Goal: Task Accomplishment & Management: Manage account settings

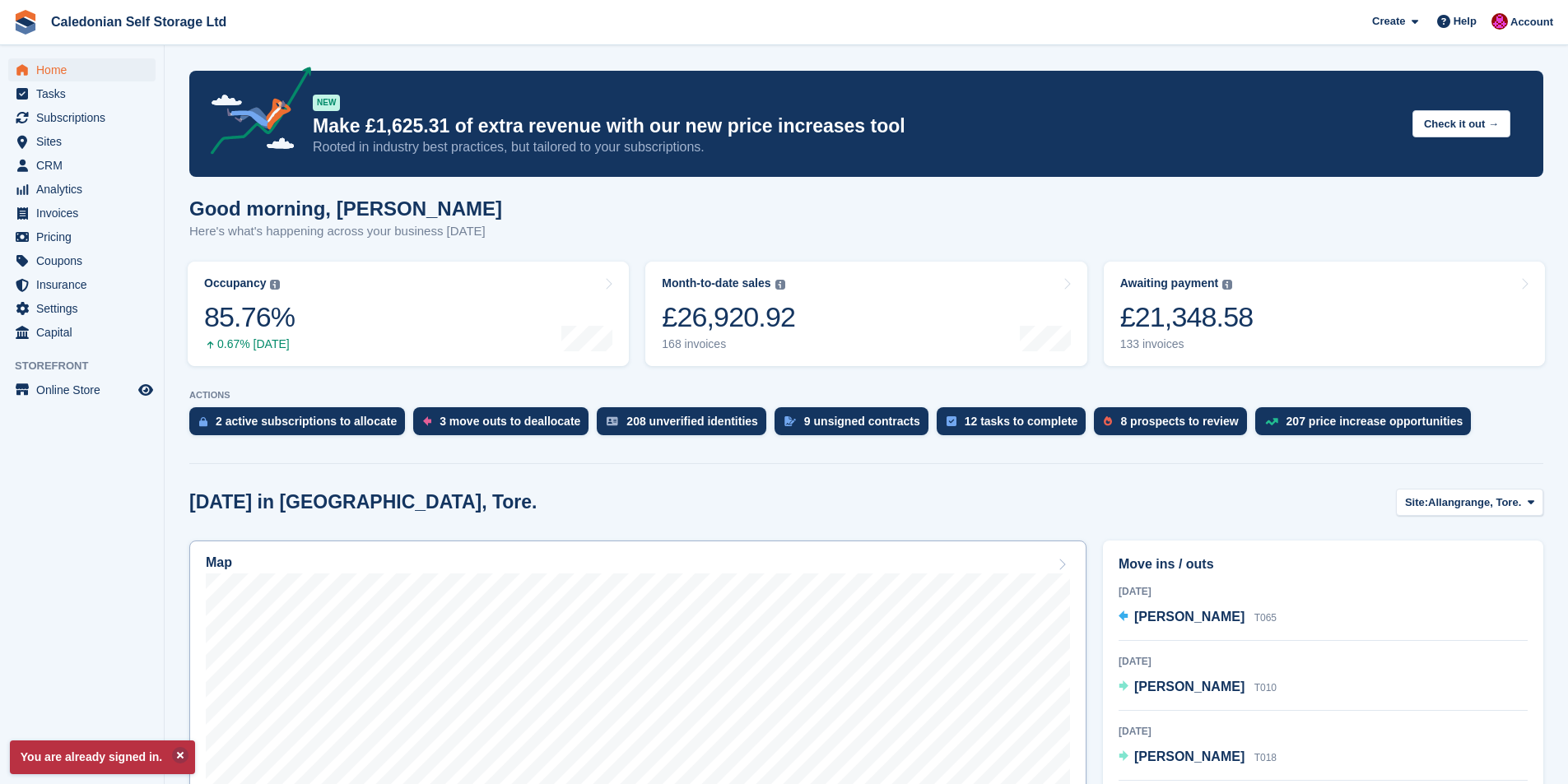
scroll to position [247, 0]
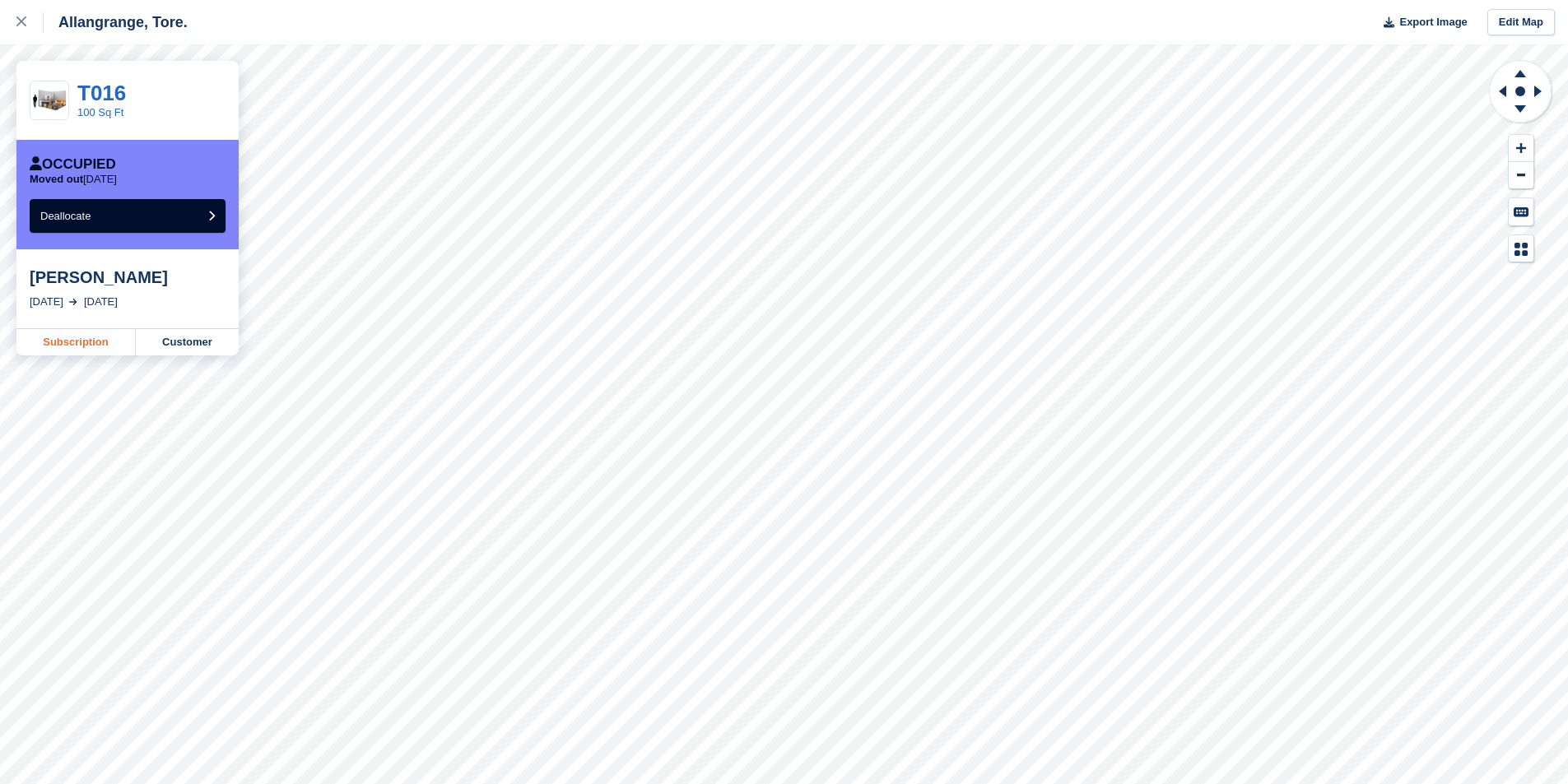
click at [66, 341] on link "Subscription" at bounding box center [75, 342] width 119 height 26
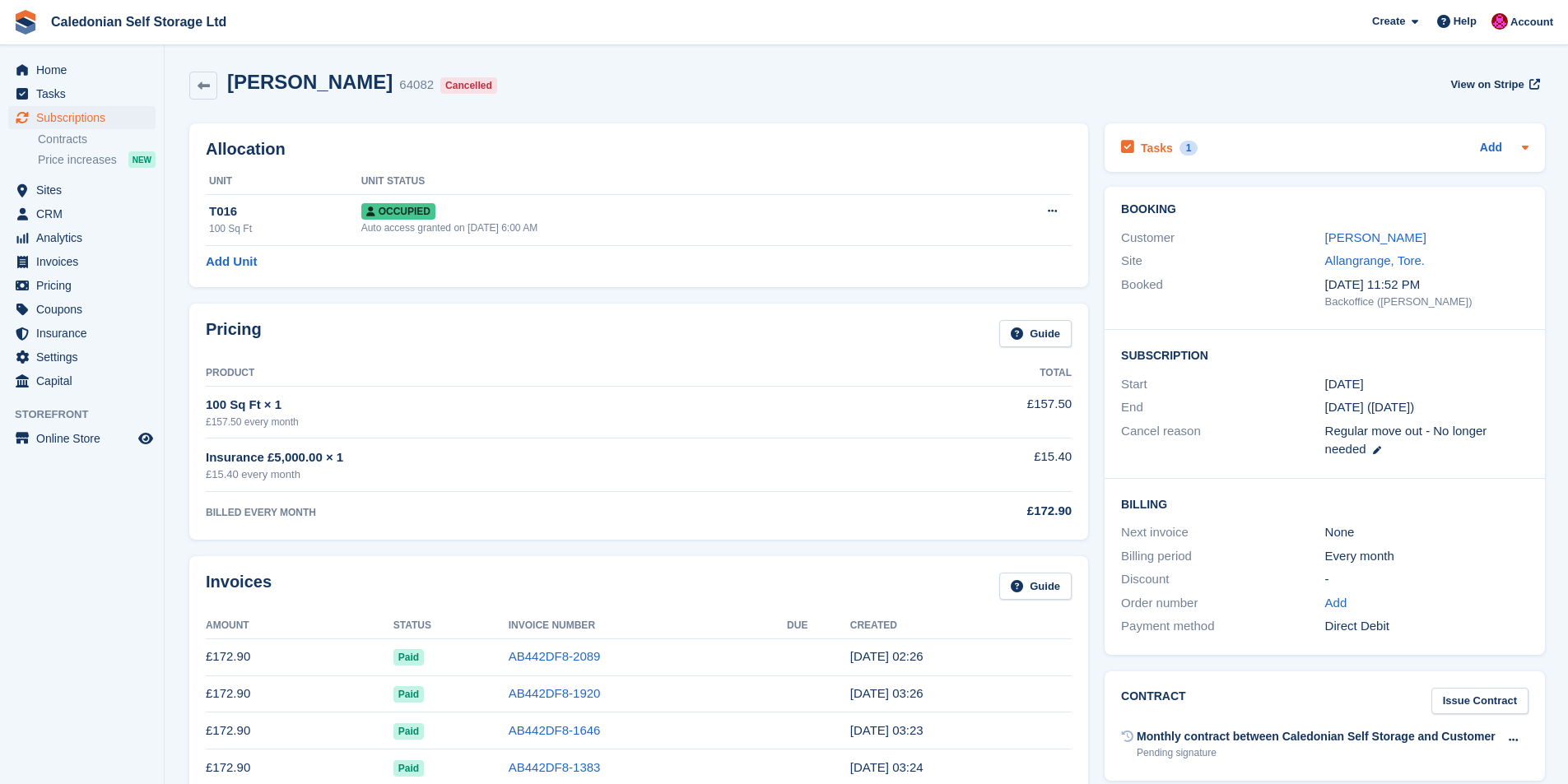
click at [1254, 144] on div "Tasks 1 Add" at bounding box center [1325, 148] width 408 height 22
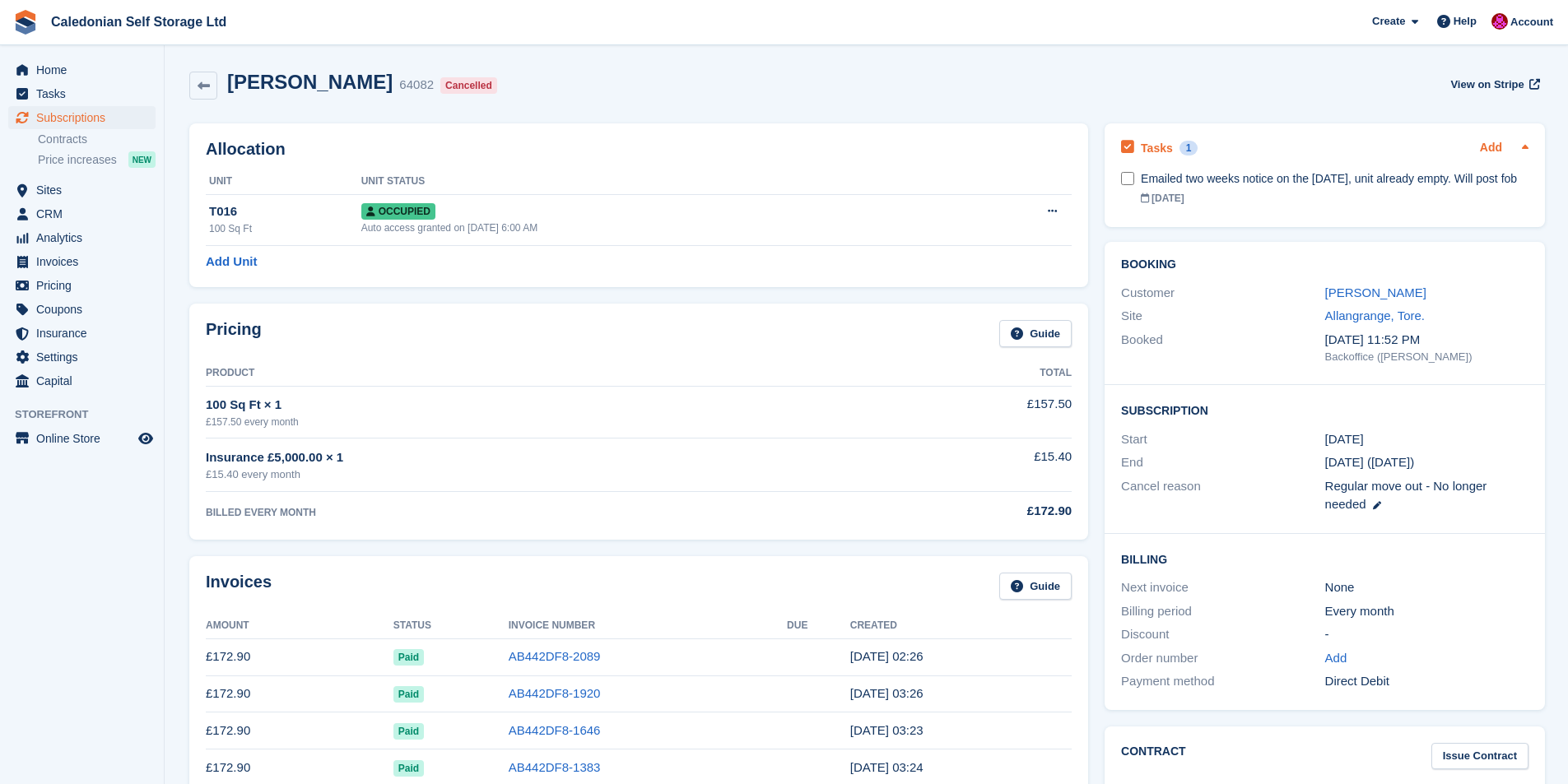
click at [1496, 147] on link "Add" at bounding box center [1491, 148] width 22 height 19
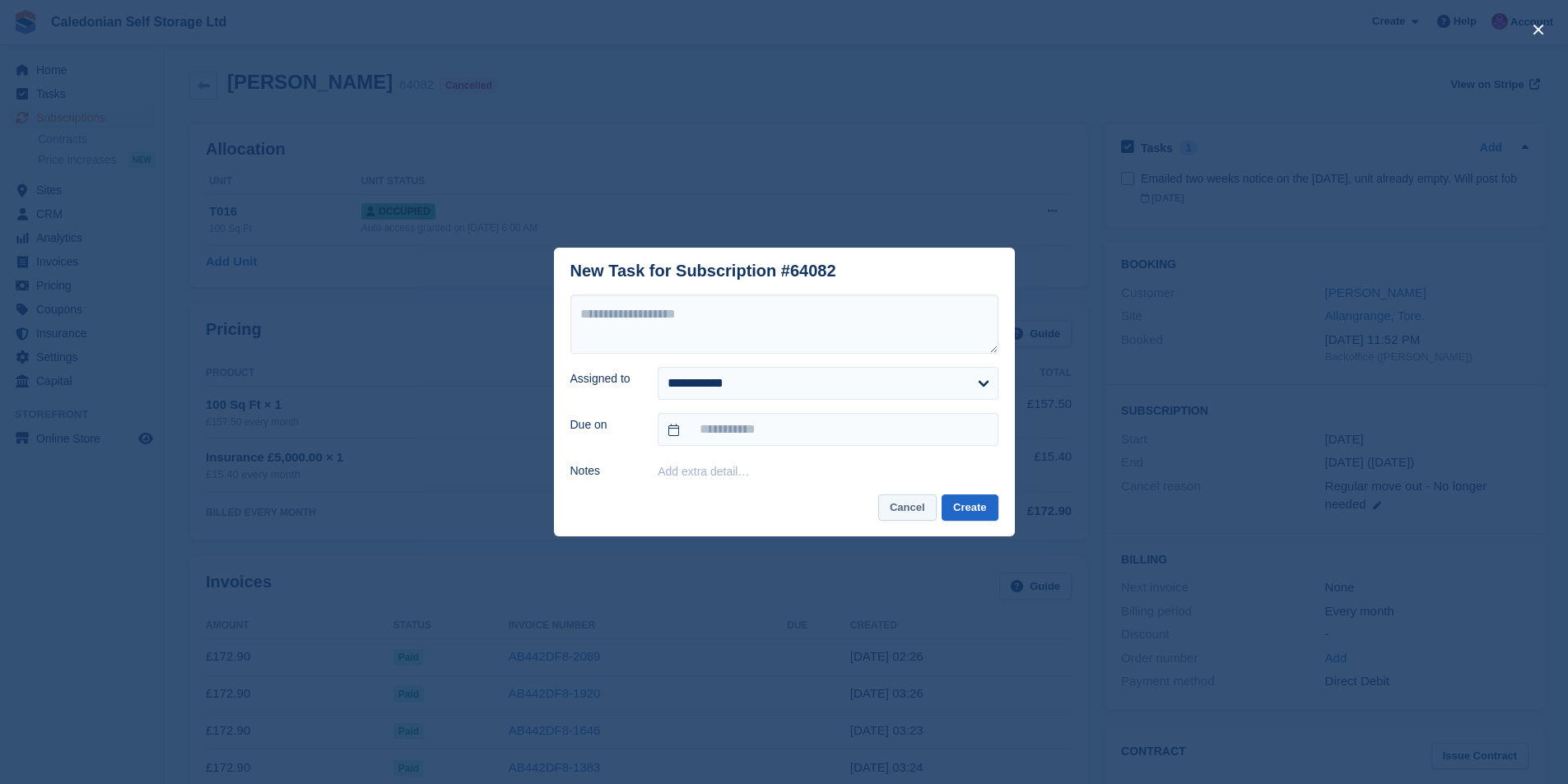
click at [919, 512] on button "Cancel" at bounding box center [907, 507] width 58 height 27
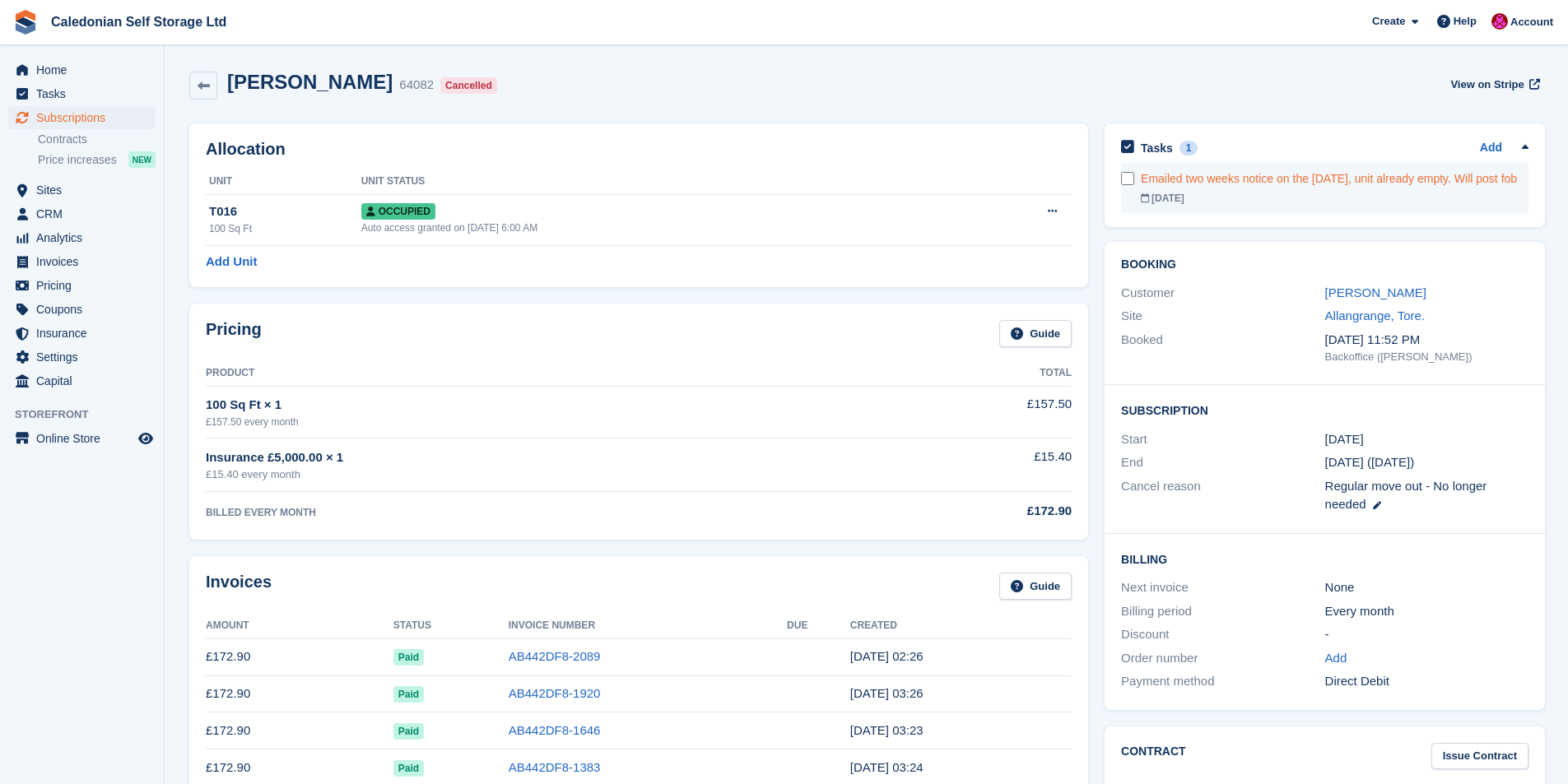
click at [1167, 185] on div "Emailed two weeks notice on the 8th of August, unit already empty. Will post fob" at bounding box center [1335, 179] width 388 height 17
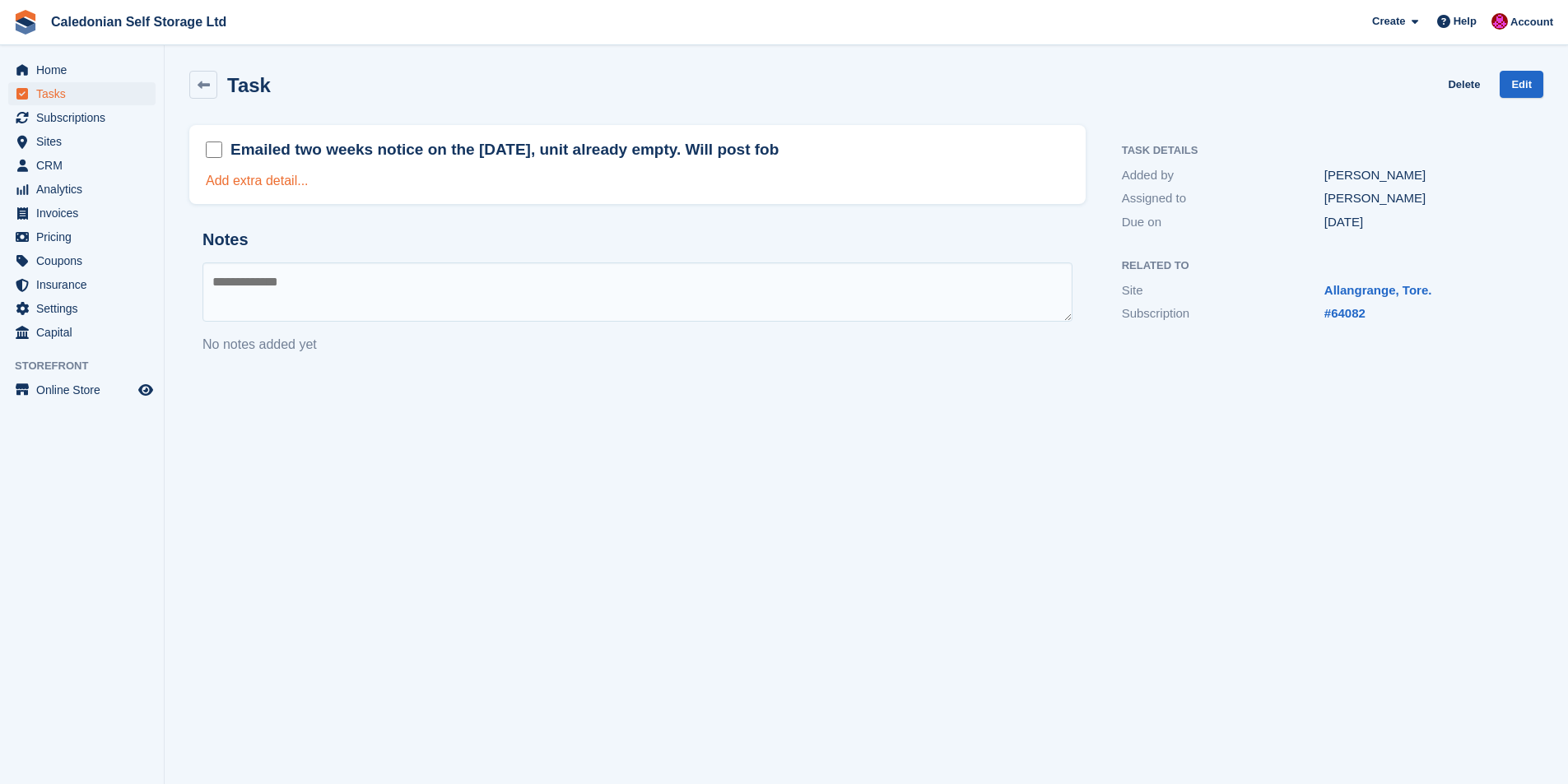
click at [288, 180] on link "Add extra detail..." at bounding box center [257, 181] width 103 height 14
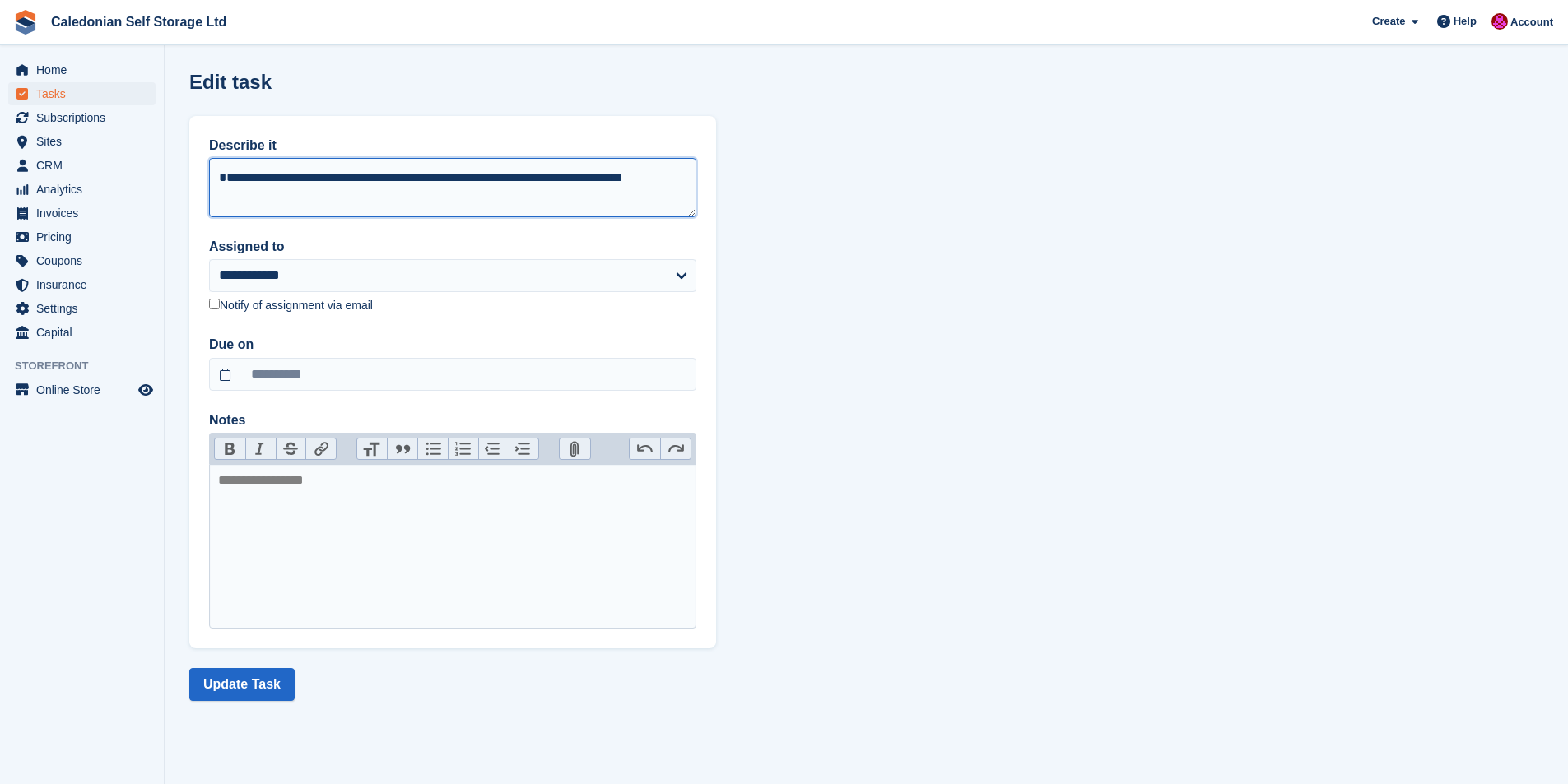
scroll to position [20, 0]
click at [273, 192] on textarea "**********" at bounding box center [453, 187] width 488 height 59
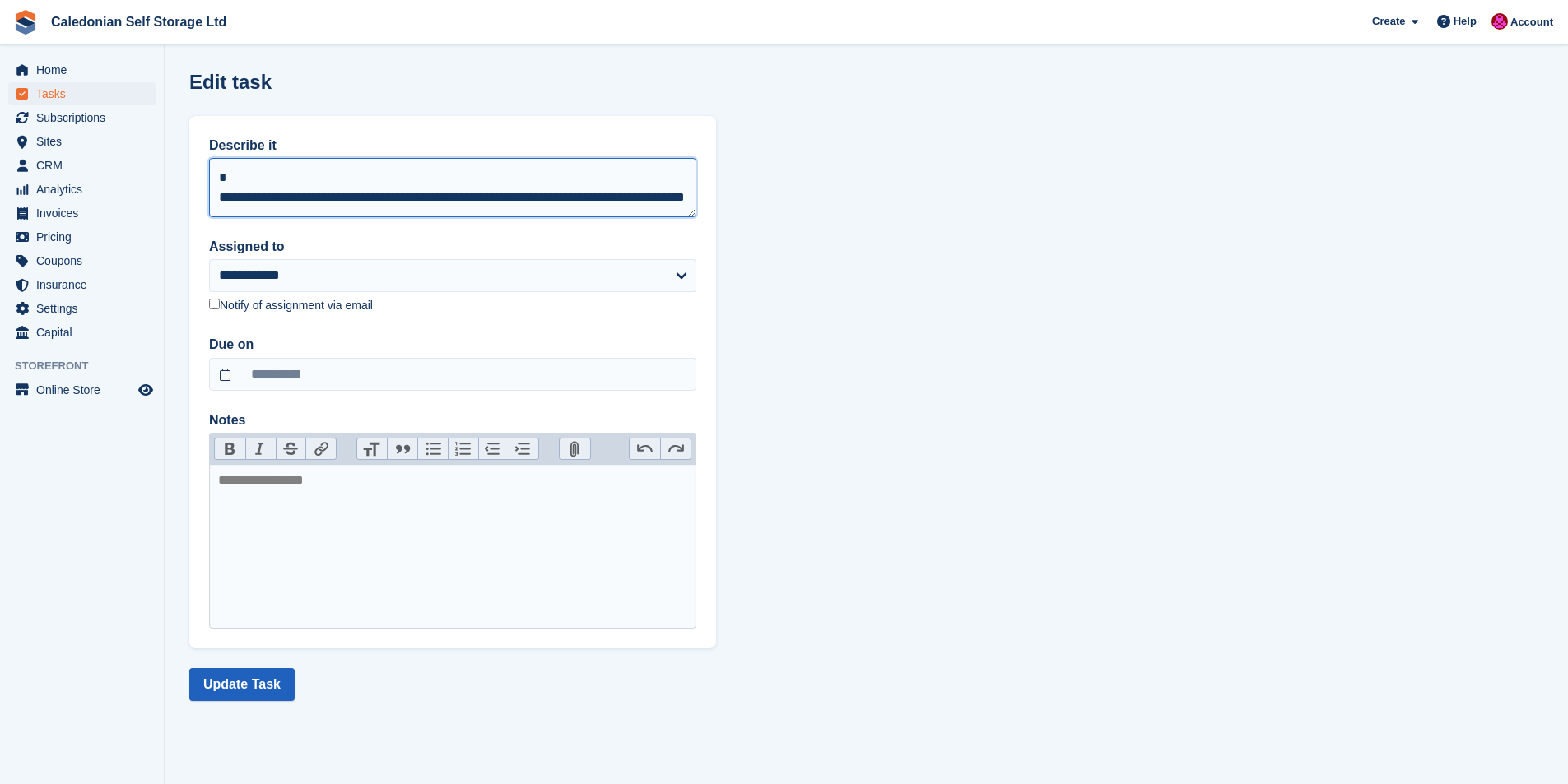
type textarea "**********"
click at [228, 689] on button "Update Task" at bounding box center [241, 684] width 105 height 33
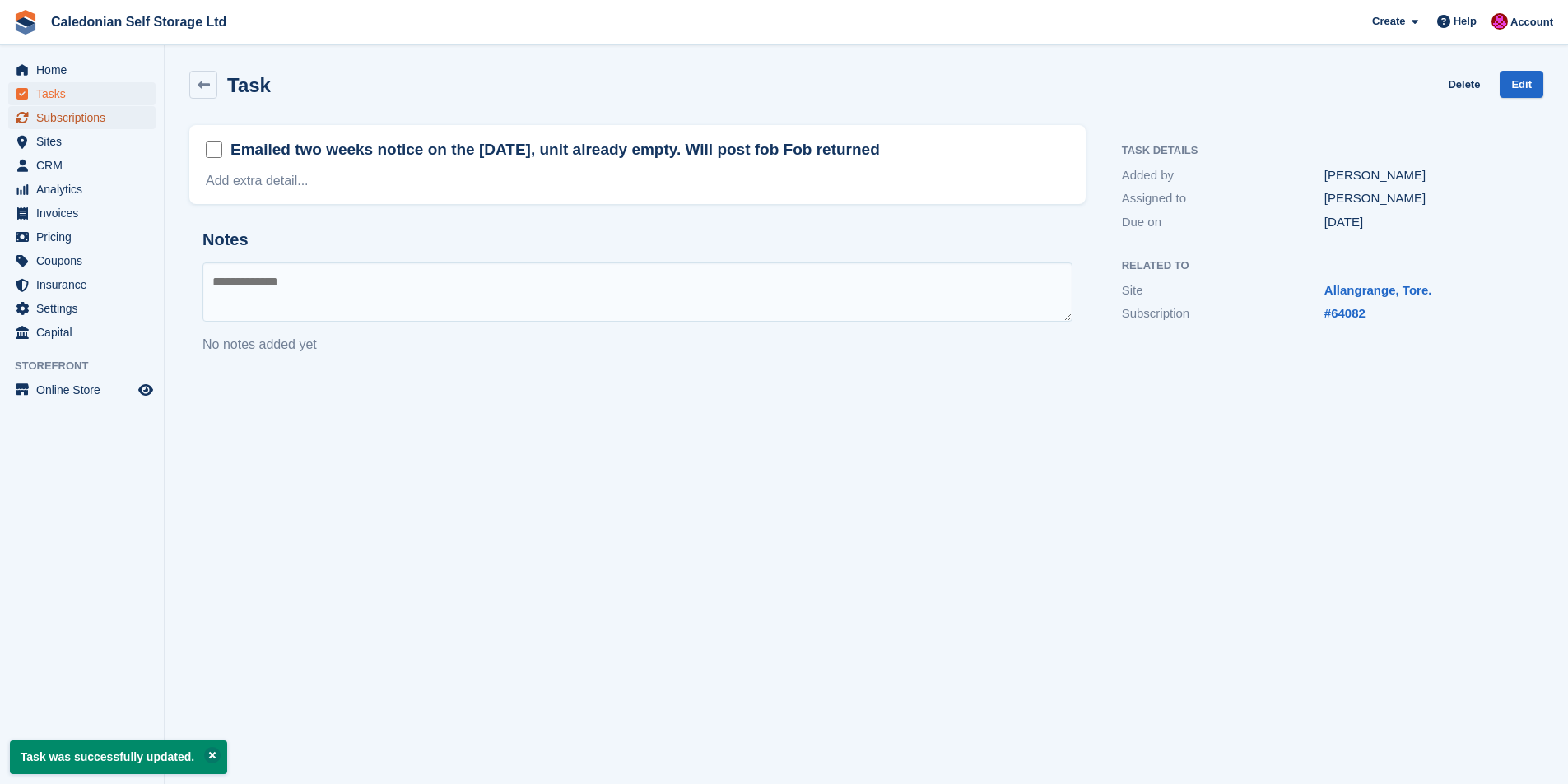
click at [58, 119] on span "Subscriptions" at bounding box center [85, 117] width 99 height 23
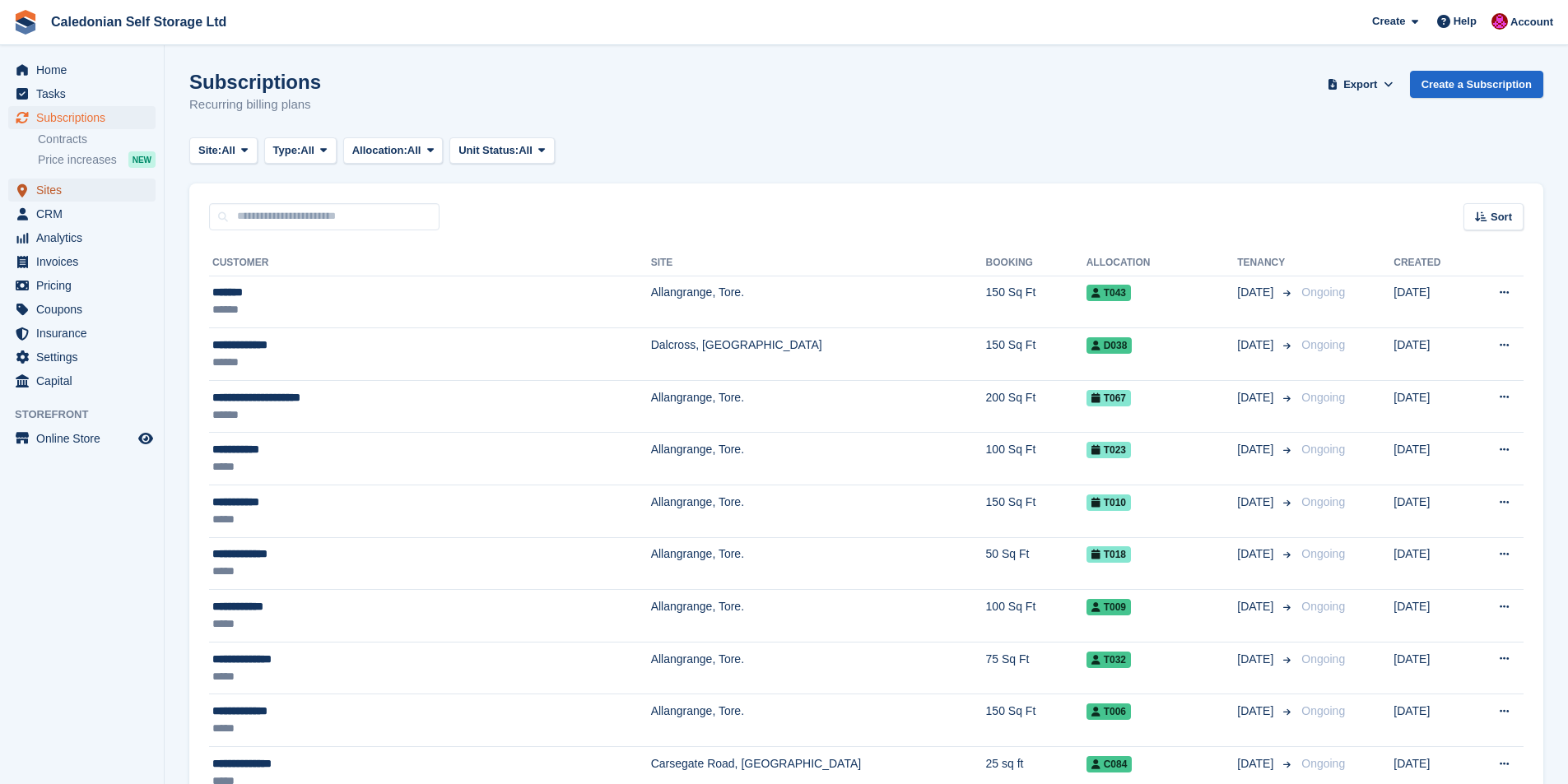
click at [37, 189] on span "Sites" at bounding box center [85, 190] width 99 height 23
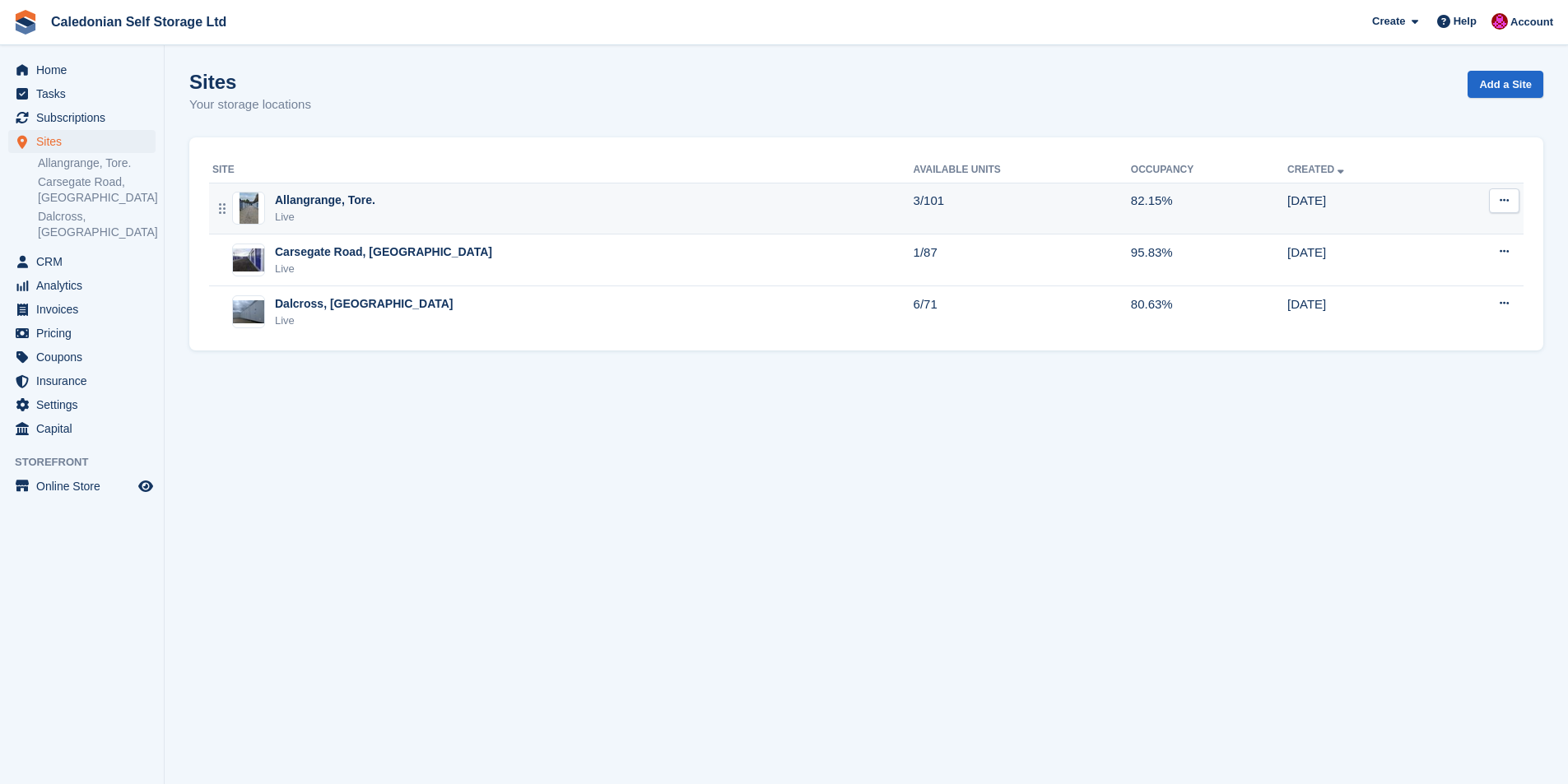
click at [316, 206] on div "Allangrange, Tore." at bounding box center [325, 200] width 100 height 17
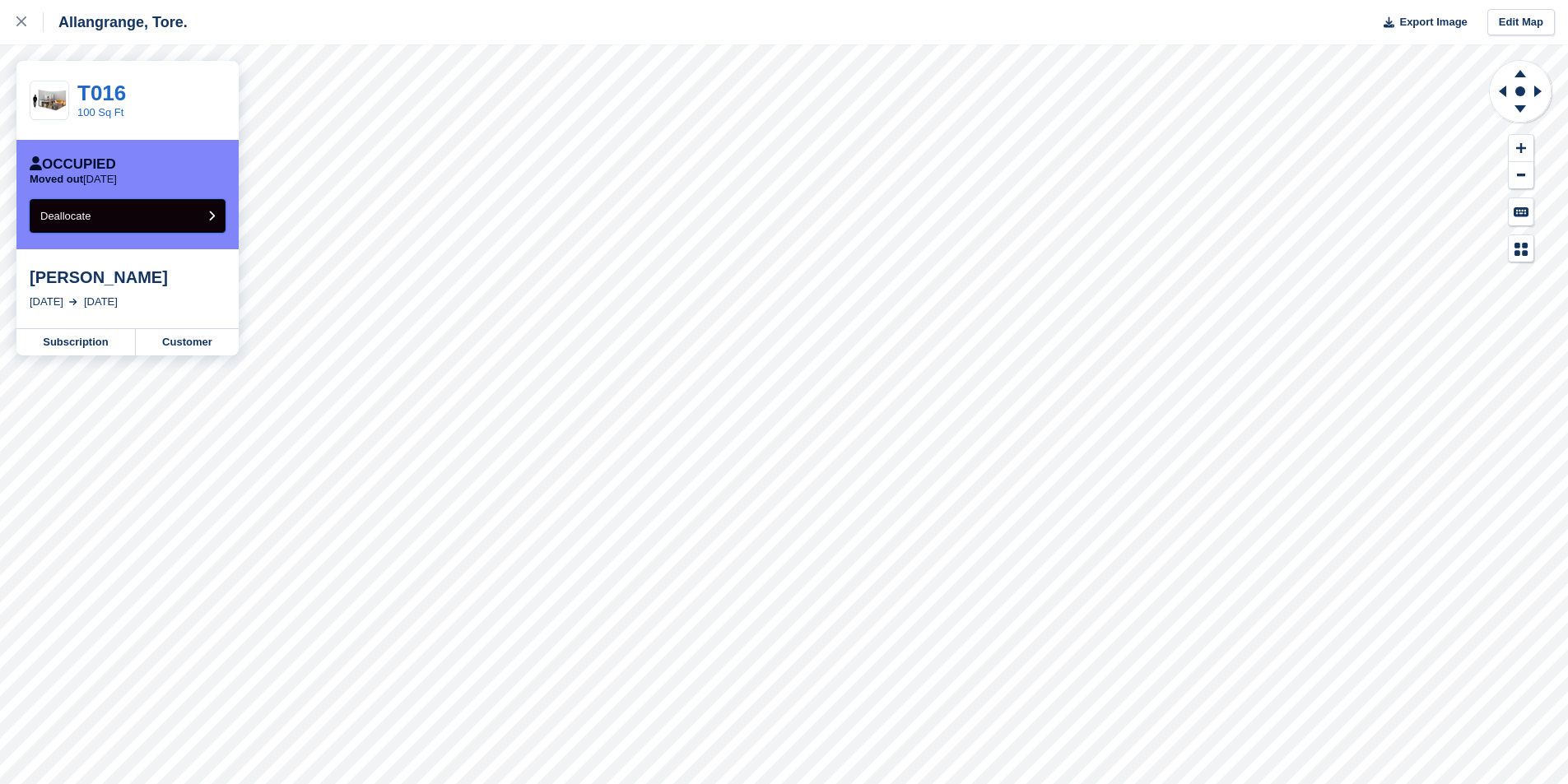
click at [170, 214] on button "Deallocate" at bounding box center [128, 216] width 196 height 34
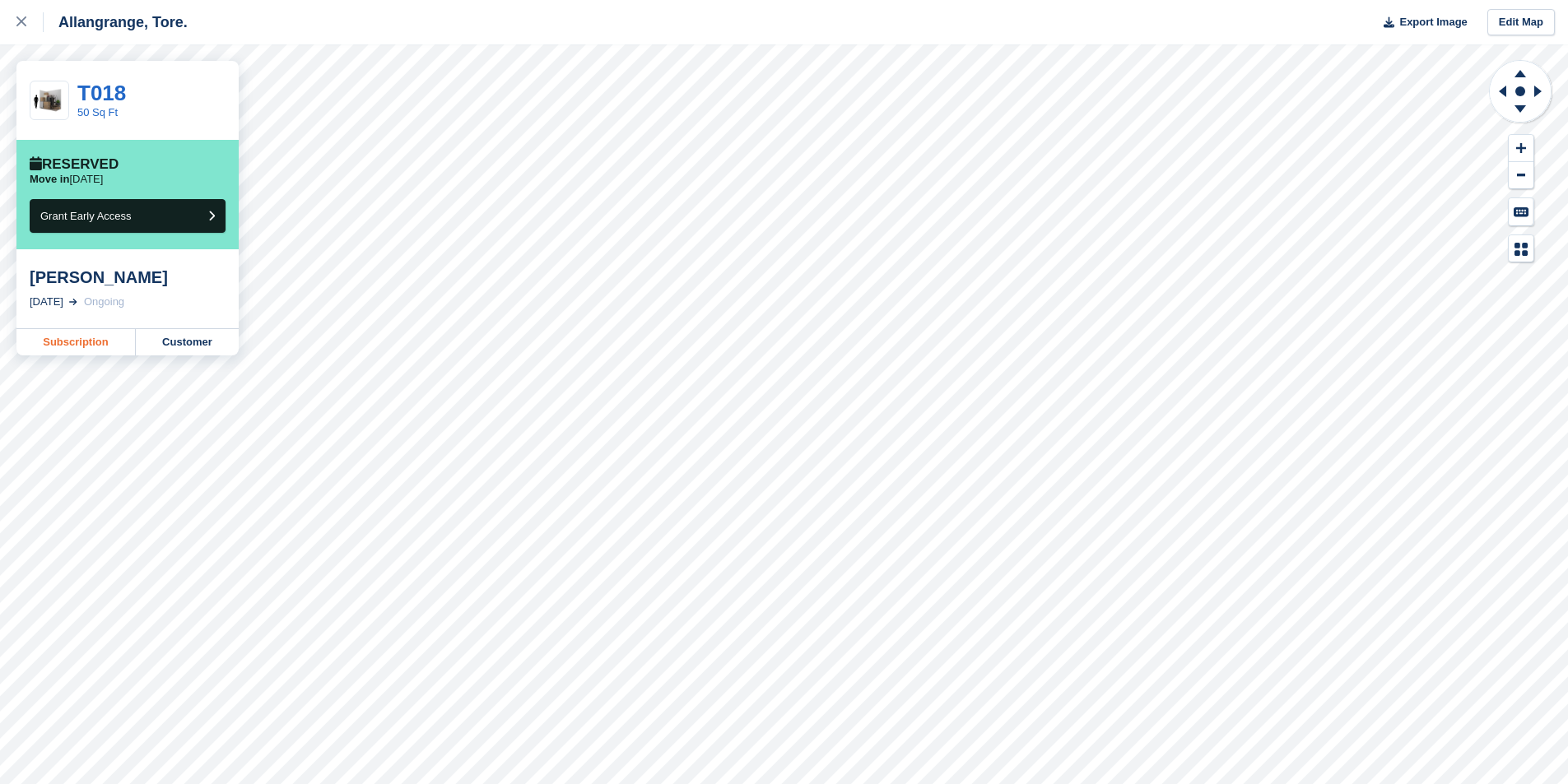
click at [55, 343] on link "Subscription" at bounding box center [75, 342] width 119 height 26
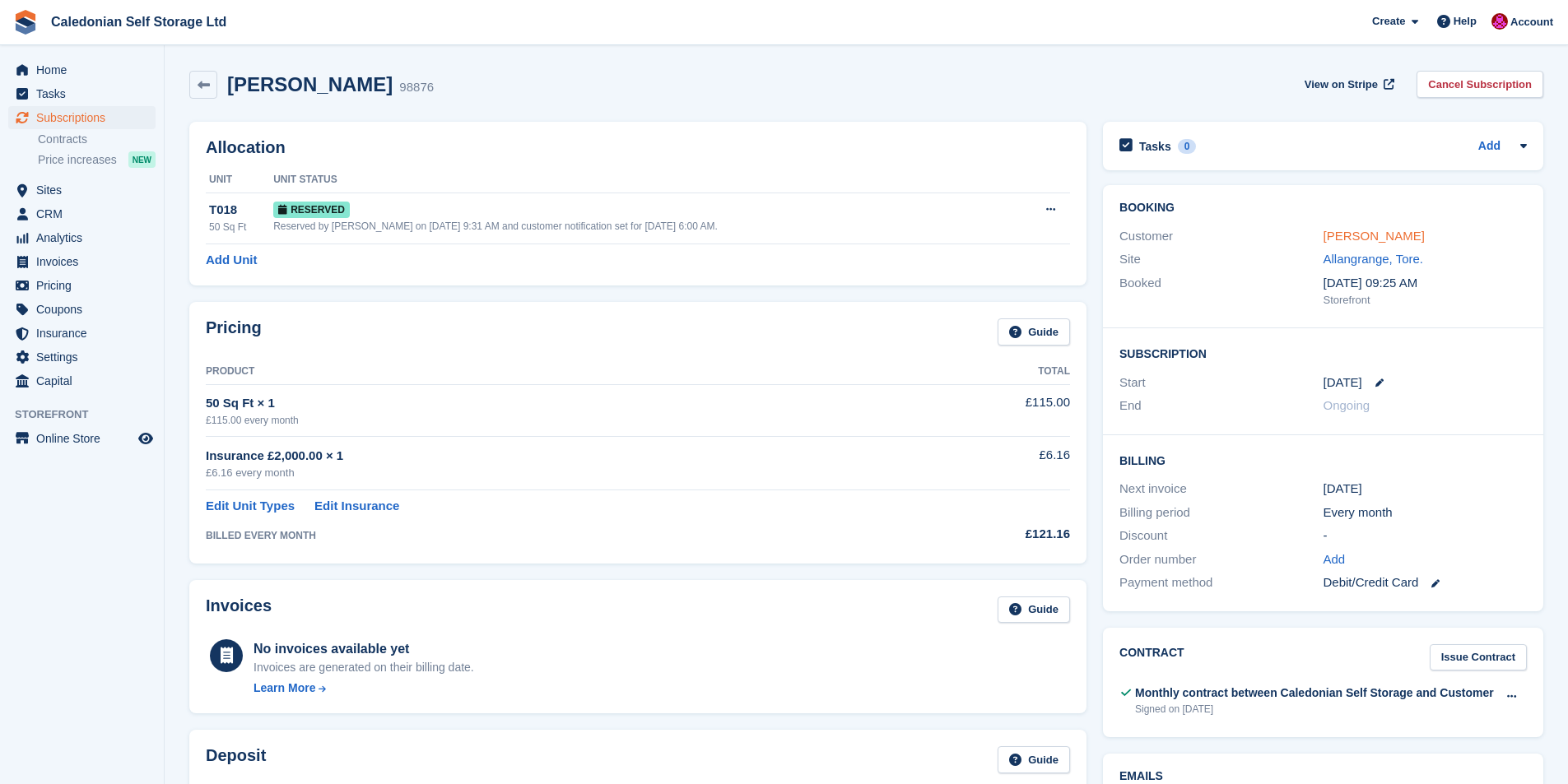
click at [1352, 237] on link "[PERSON_NAME]" at bounding box center [1373, 236] width 101 height 14
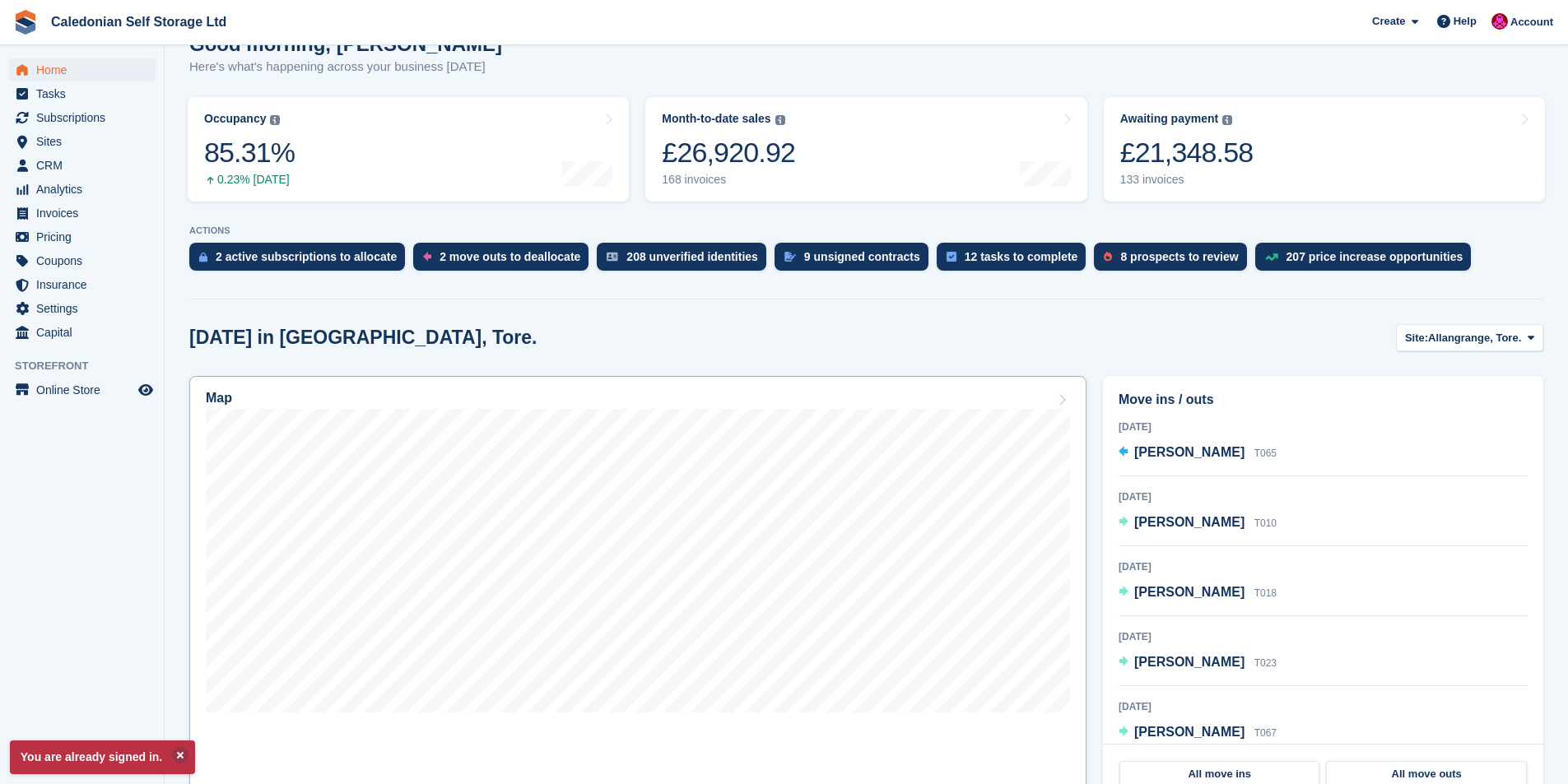
scroll to position [493, 0]
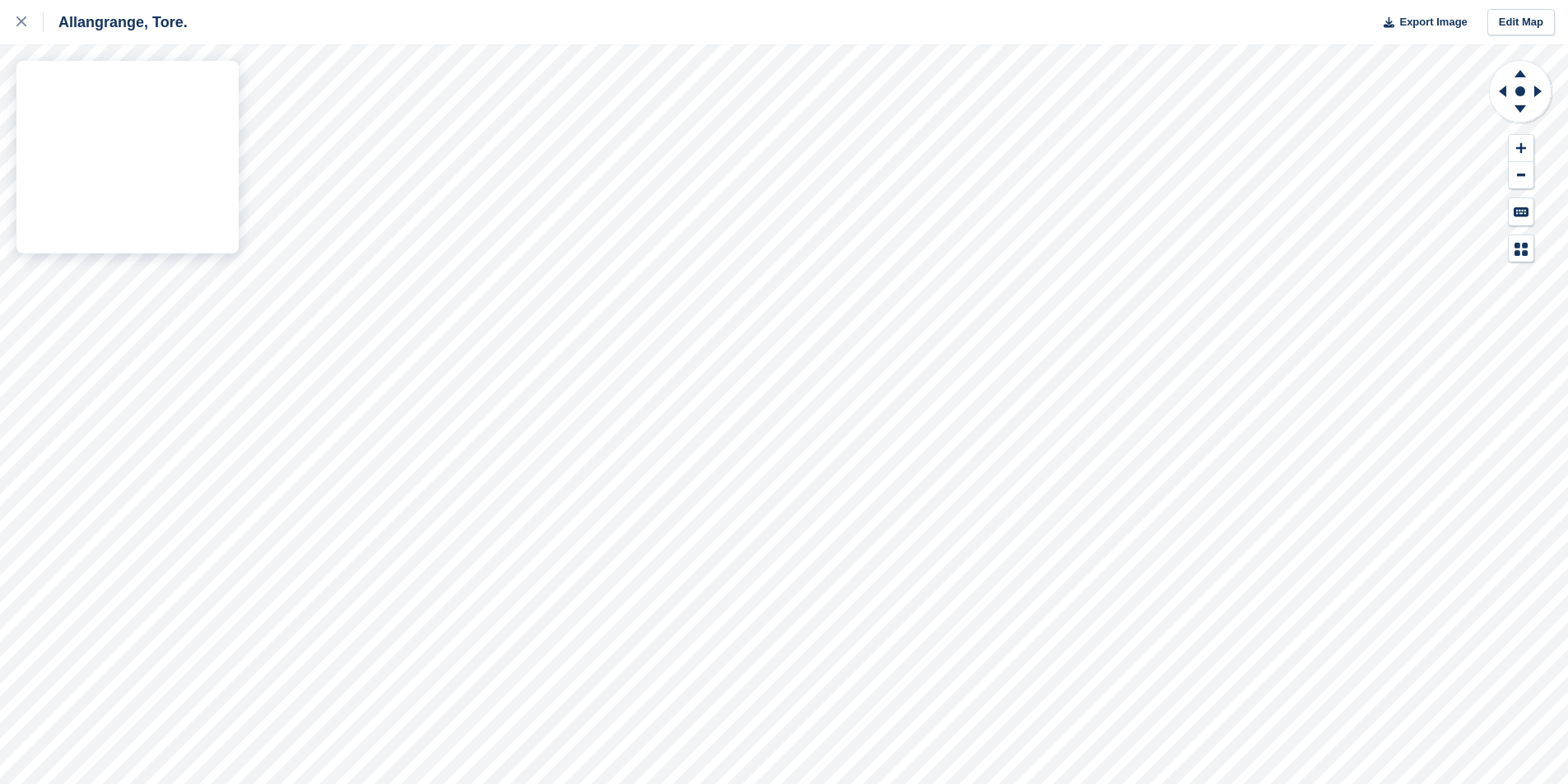
click at [227, 137] on div "Allangrange, Tore. Export Image Edit Map" at bounding box center [784, 392] width 1568 height 784
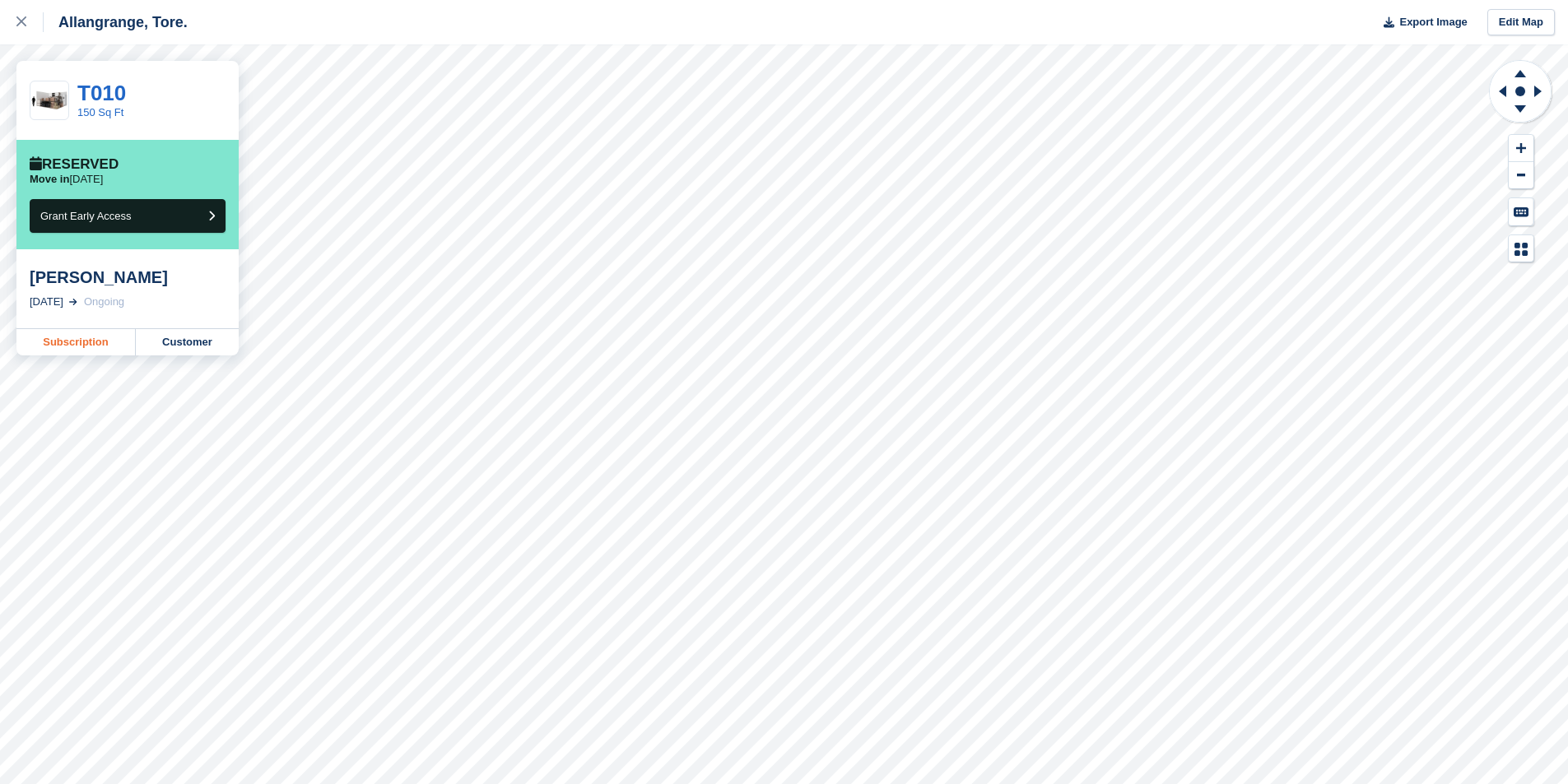
click at [72, 348] on link "Subscription" at bounding box center [75, 342] width 119 height 26
